Goal: Navigation & Orientation: Find specific page/section

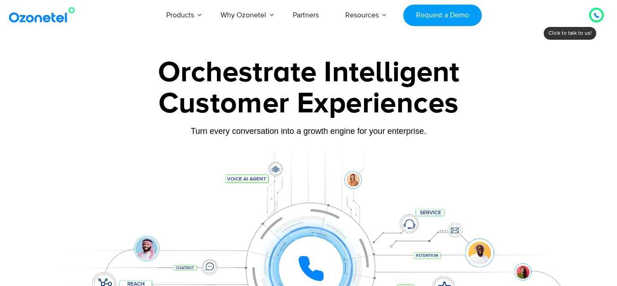
click at [46, 21] on img at bounding box center [44, 15] width 74 height 16
click at [30, 19] on img at bounding box center [44, 15] width 74 height 16
drag, startPoint x: 54, startPoint y: 15, endPoint x: 49, endPoint y: 16, distance: 5.2
click at [49, 16] on img at bounding box center [44, 15] width 74 height 16
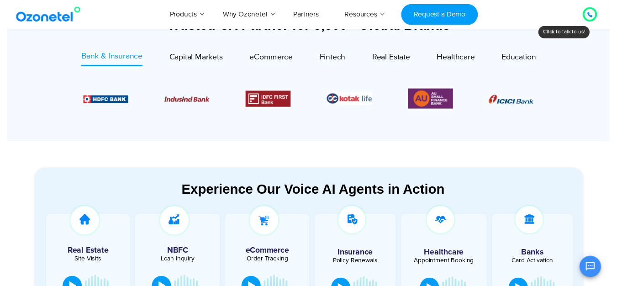
scroll to position [61, 0]
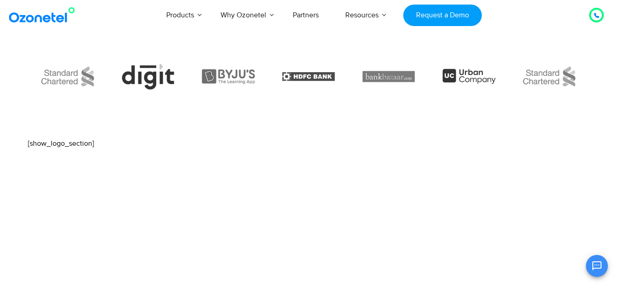
scroll to position [10, 0]
